Goal: Transaction & Acquisition: Purchase product/service

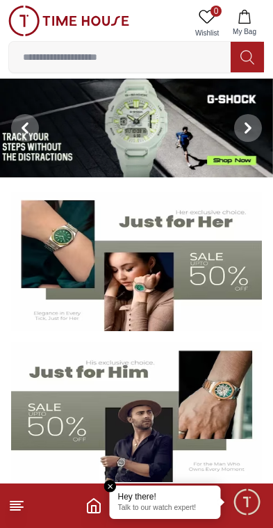
click at [93, 420] on img at bounding box center [136, 412] width 251 height 140
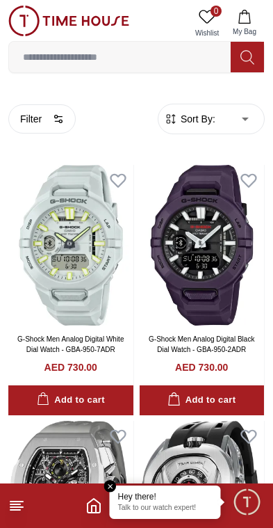
click at [195, 118] on span "Sort By:" at bounding box center [197, 119] width 38 height 14
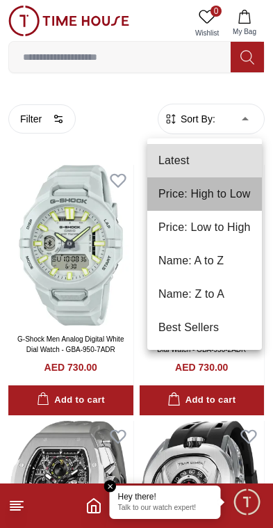
click at [247, 188] on li "Price: High to Low" at bounding box center [205, 193] width 115 height 33
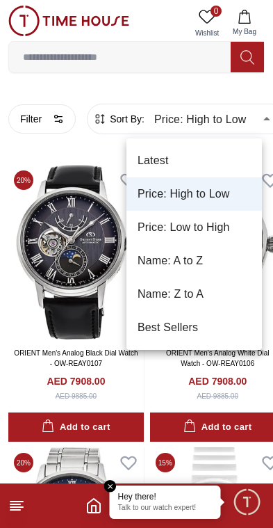
click at [216, 220] on li "Price: Low to High" at bounding box center [195, 227] width 136 height 33
type input "*"
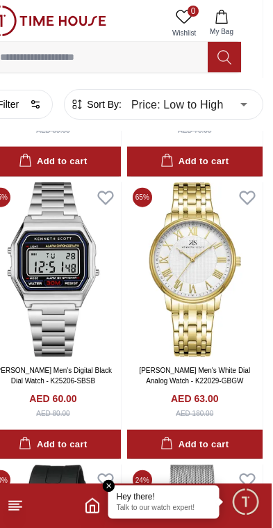
scroll to position [549, 22]
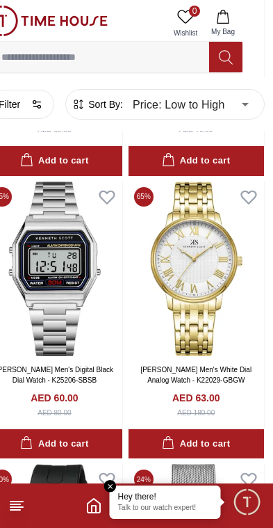
click at [24, 110] on button "Filter" at bounding box center [21, 104] width 68 height 29
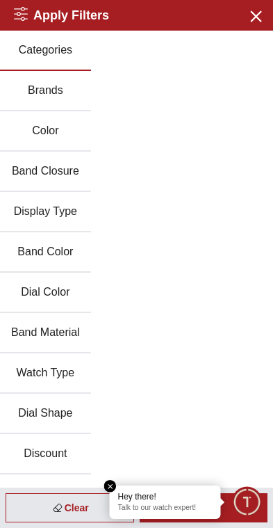
click at [20, 92] on button "Brands" at bounding box center [45, 91] width 91 height 40
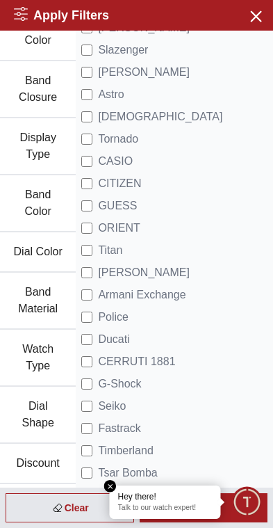
scroll to position [95, 0]
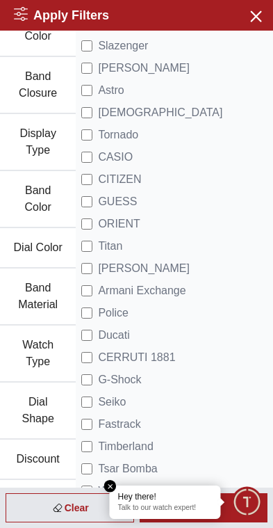
click at [95, 309] on label "Police" at bounding box center [104, 313] width 47 height 17
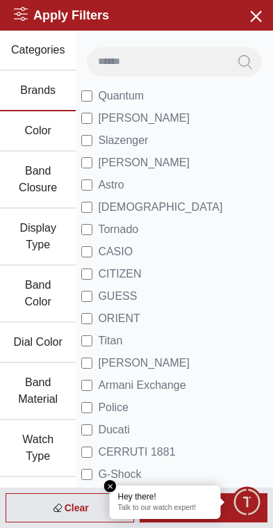
click at [88, 268] on label "CITIZEN" at bounding box center [111, 274] width 60 height 17
click at [75, 118] on button "Color" at bounding box center [38, 131] width 76 height 40
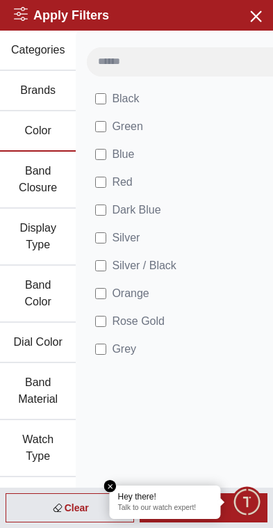
click at [253, 17] on icon "button" at bounding box center [255, 15] width 17 height 17
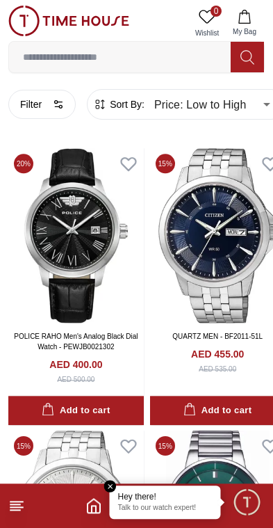
scroll to position [17, 0]
click at [34, 117] on button "Filter" at bounding box center [42, 104] width 68 height 29
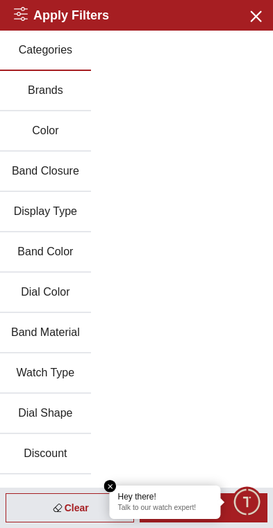
click at [33, 93] on button "Brands" at bounding box center [45, 91] width 91 height 40
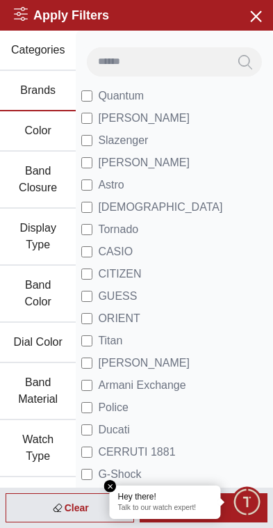
click at [246, 64] on icon "Search" at bounding box center [246, 62] width 14 height 16
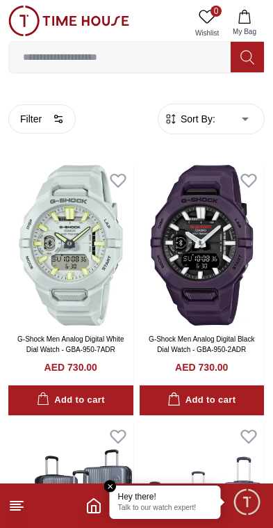
click at [33, 111] on button "Filter" at bounding box center [42, 118] width 68 height 29
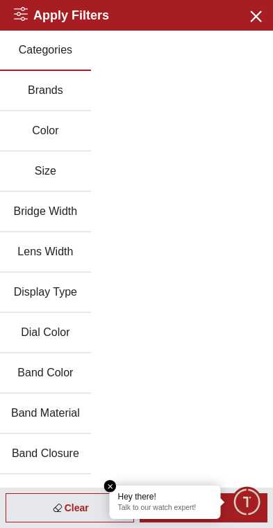
click at [26, 91] on button "Brands" at bounding box center [45, 91] width 91 height 40
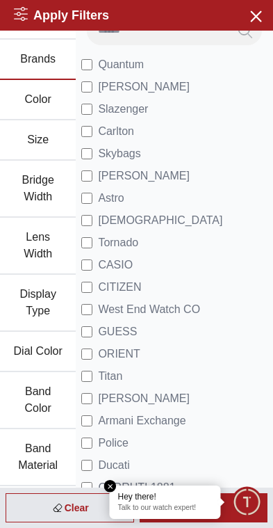
scroll to position [30, 0]
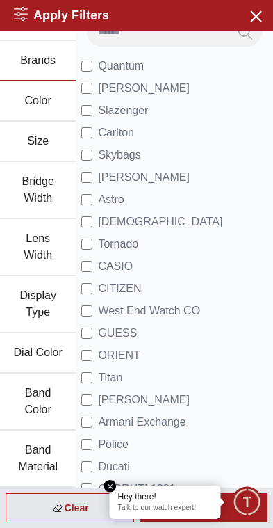
click at [112, 481] on em "Close tooltip" at bounding box center [110, 486] width 13 height 13
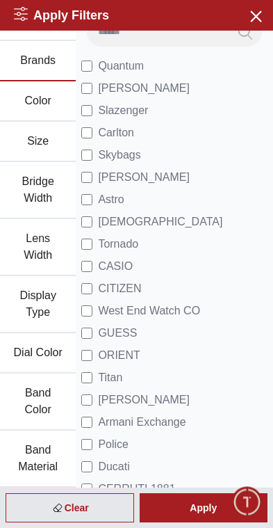
click at [200, 505] on div "Apply" at bounding box center [204, 507] width 129 height 29
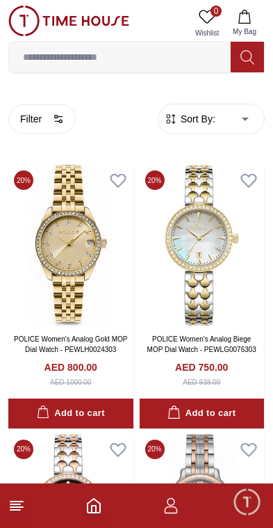
click at [17, 109] on button "Filter" at bounding box center [42, 118] width 68 height 29
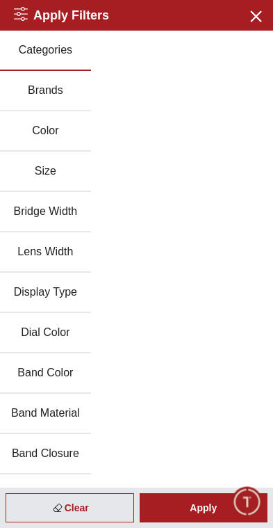
click at [255, 9] on icon "button" at bounding box center [255, 15] width 17 height 17
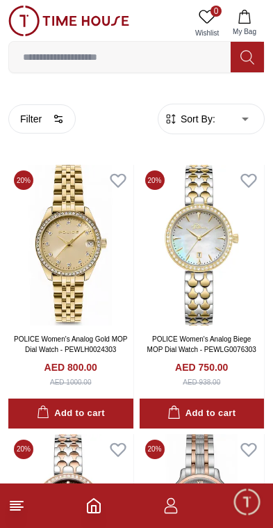
click at [35, 122] on button "Filter" at bounding box center [42, 118] width 68 height 29
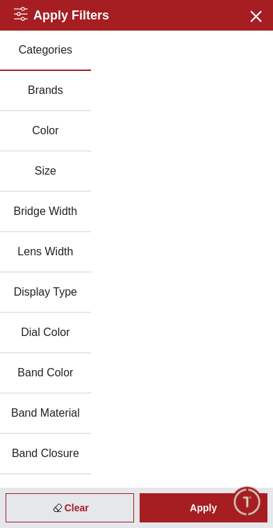
click at [22, 88] on button "Brands" at bounding box center [45, 91] width 91 height 40
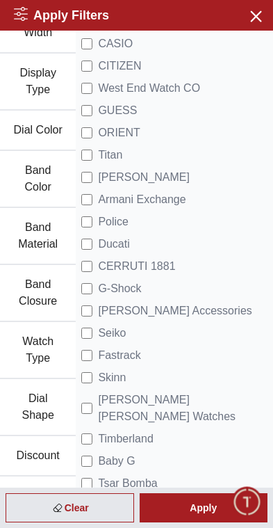
scroll to position [255, 0]
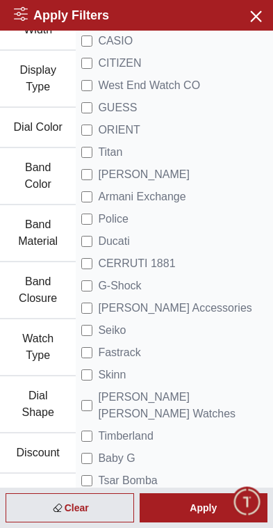
click at [205, 500] on div "Apply" at bounding box center [204, 507] width 129 height 29
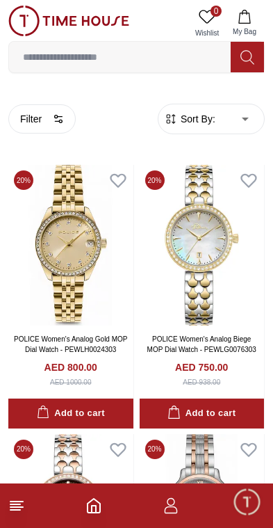
click at [28, 114] on button "Filter" at bounding box center [42, 118] width 68 height 29
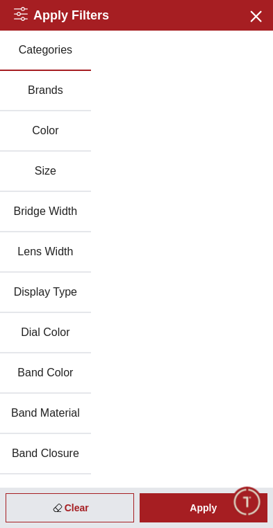
click at [250, 11] on icon "button" at bounding box center [255, 15] width 17 height 17
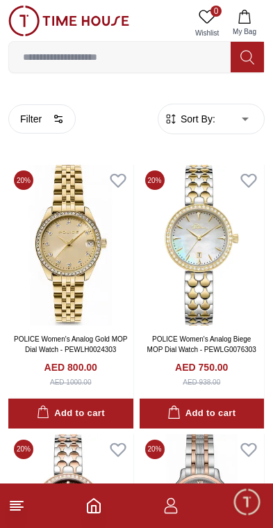
click at [23, 502] on line at bounding box center [16, 502] width 13 height 0
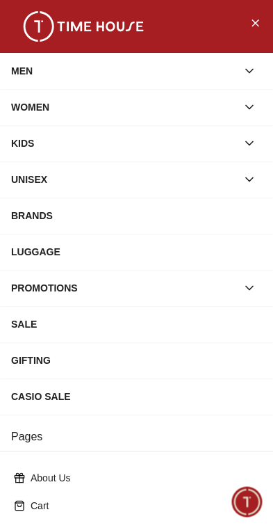
click at [16, 70] on div "MEN" at bounding box center [124, 70] width 226 height 25
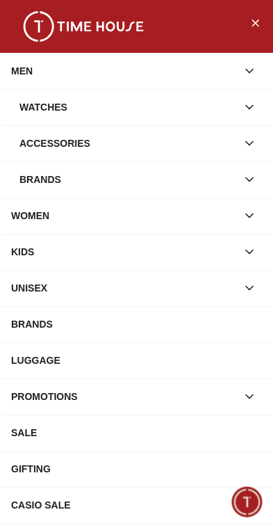
click at [37, 108] on div "Watches" at bounding box center [128, 107] width 218 height 25
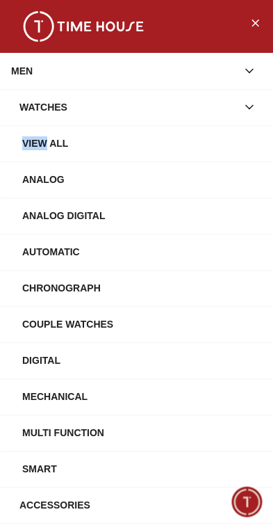
click at [60, 145] on div "View All" at bounding box center [142, 143] width 240 height 25
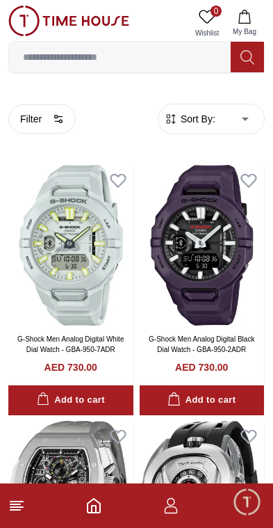
click at [40, 113] on button "Filter" at bounding box center [42, 118] width 68 height 29
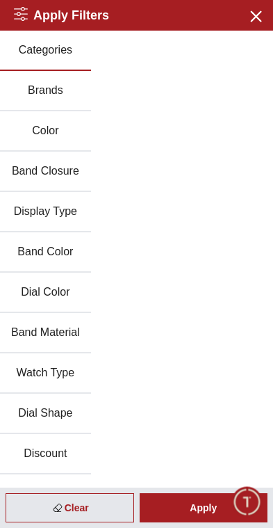
click at [33, 92] on button "Brands" at bounding box center [45, 91] width 91 height 40
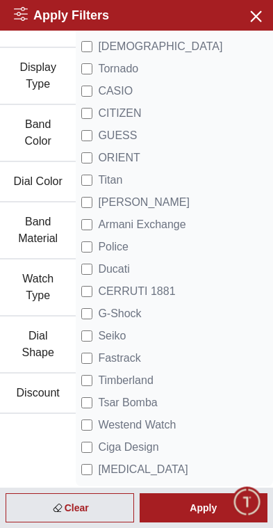
scroll to position [161, 0]
click at [189, 501] on div "Apply" at bounding box center [204, 507] width 129 height 29
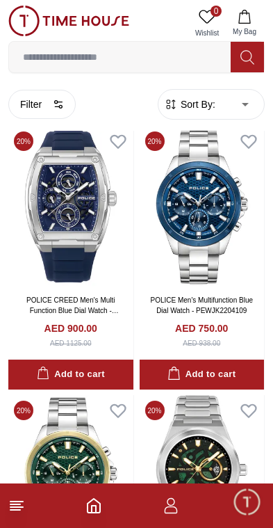
scroll to position [578, 0]
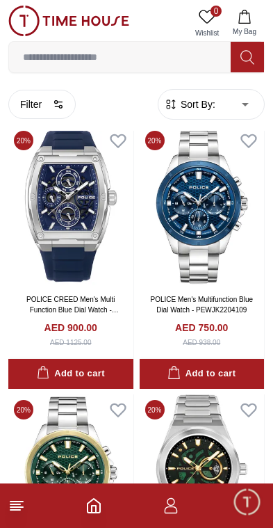
click at [22, 105] on button "Filter" at bounding box center [42, 104] width 68 height 29
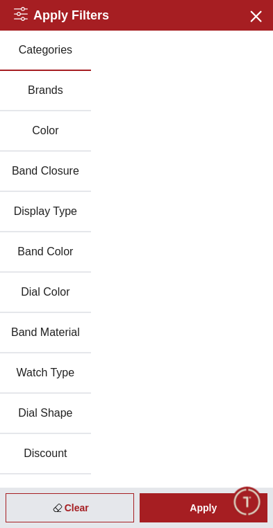
click at [208, 503] on div "Apply" at bounding box center [204, 507] width 129 height 29
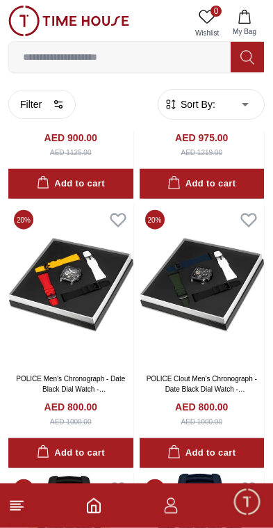
scroll to position [1563, 0]
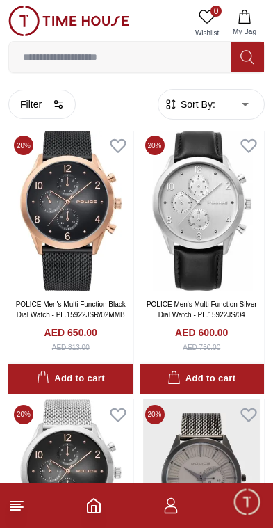
scroll to position [4315, 0]
